Goal: Navigation & Orientation: Find specific page/section

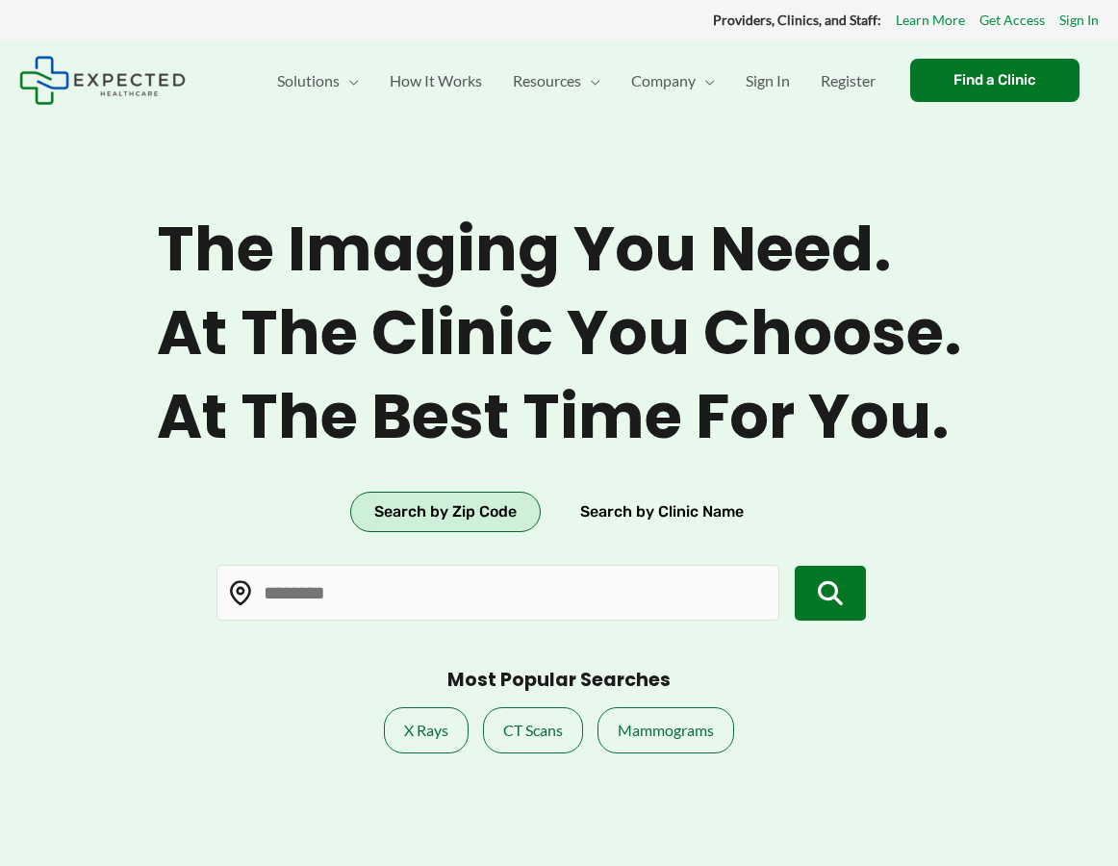
type input "*****"
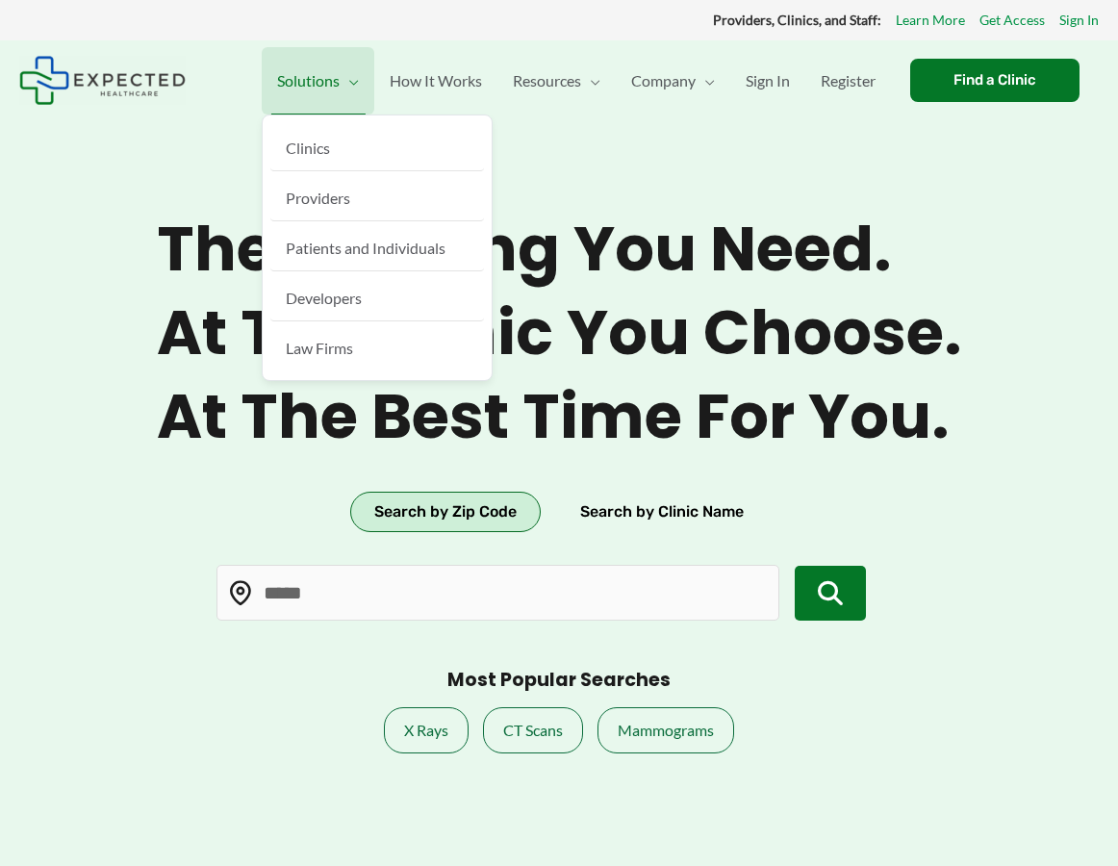
click at [297, 92] on span "Solutions" at bounding box center [308, 80] width 63 height 67
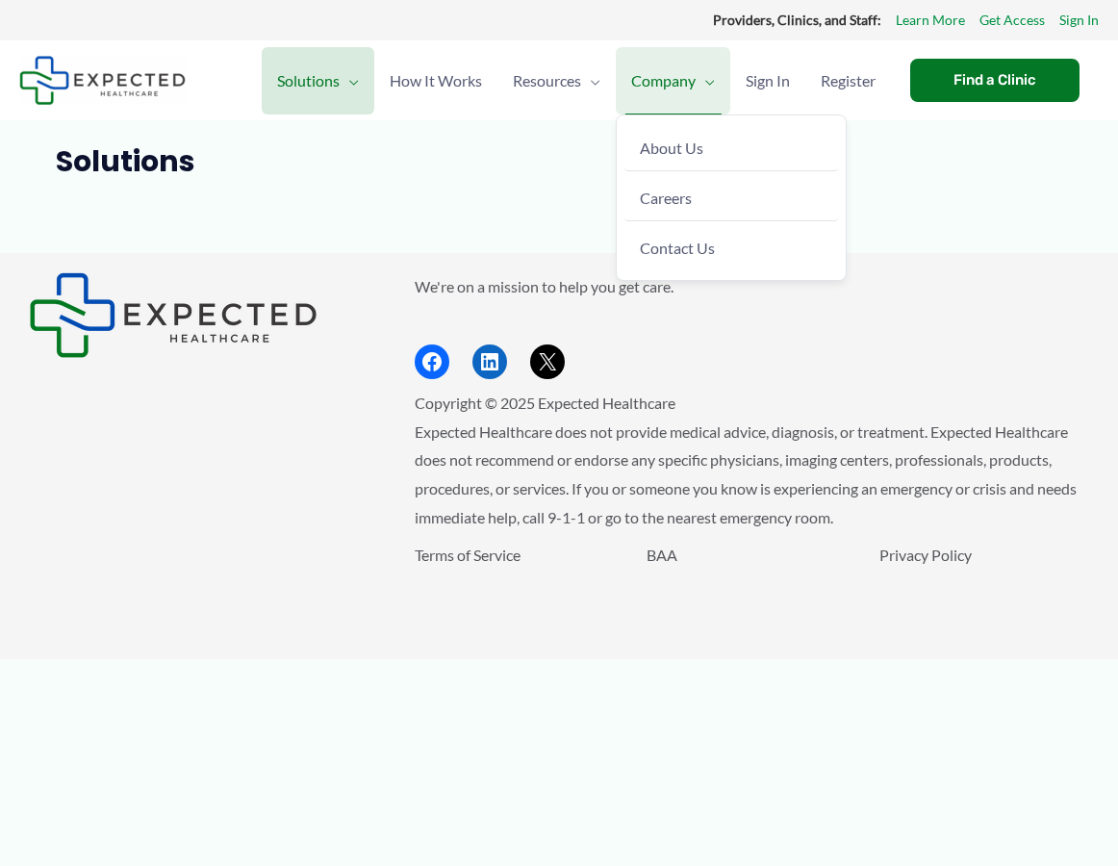
click at [666, 102] on span "Company" at bounding box center [663, 80] width 64 height 67
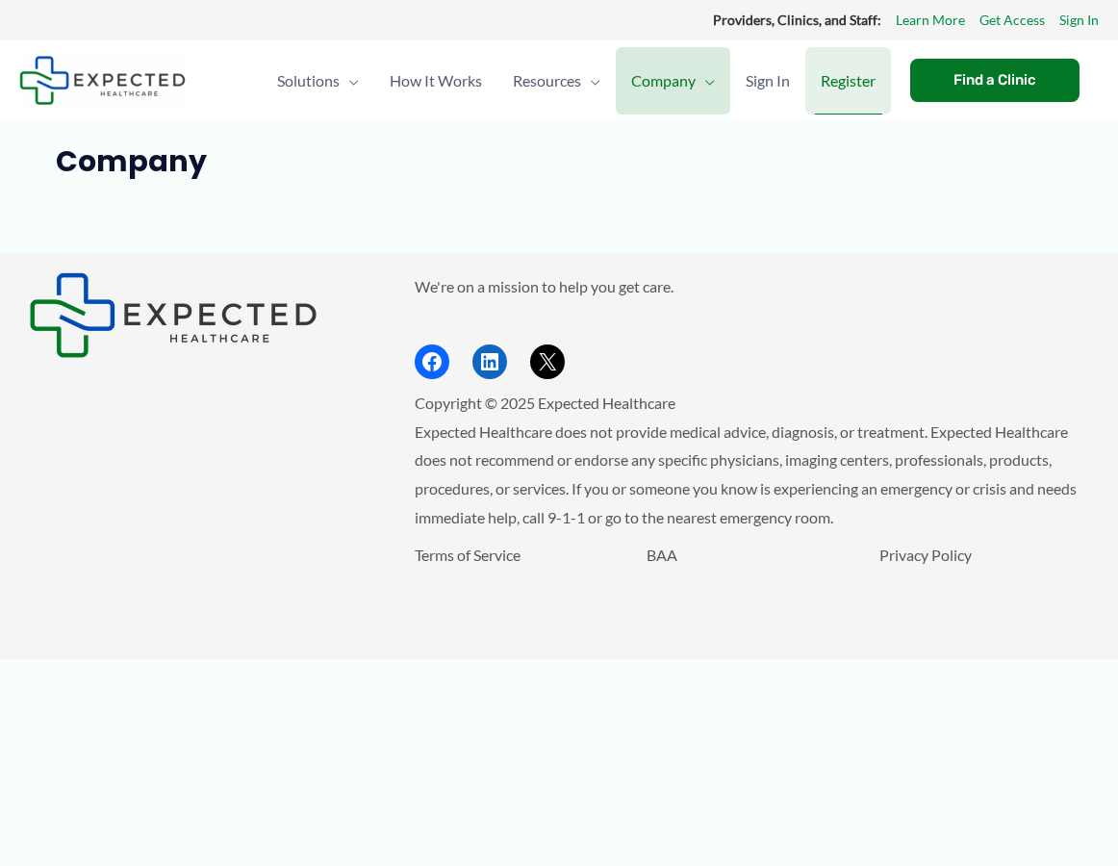
click at [828, 91] on span "Register" at bounding box center [847, 80] width 55 height 67
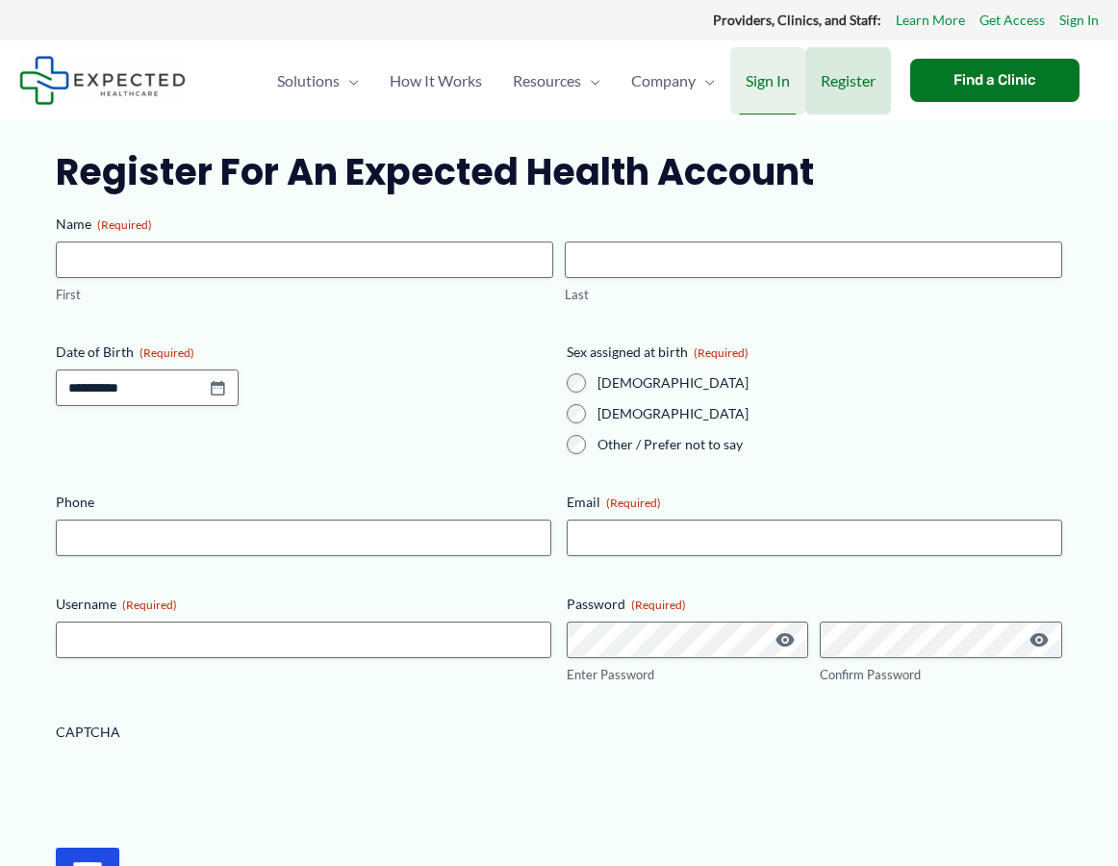
click at [756, 77] on span "Sign In" at bounding box center [767, 80] width 44 height 67
click at [990, 69] on div "Find a Clinic" at bounding box center [994, 80] width 169 height 43
